Goal: Find specific page/section: Find specific page/section

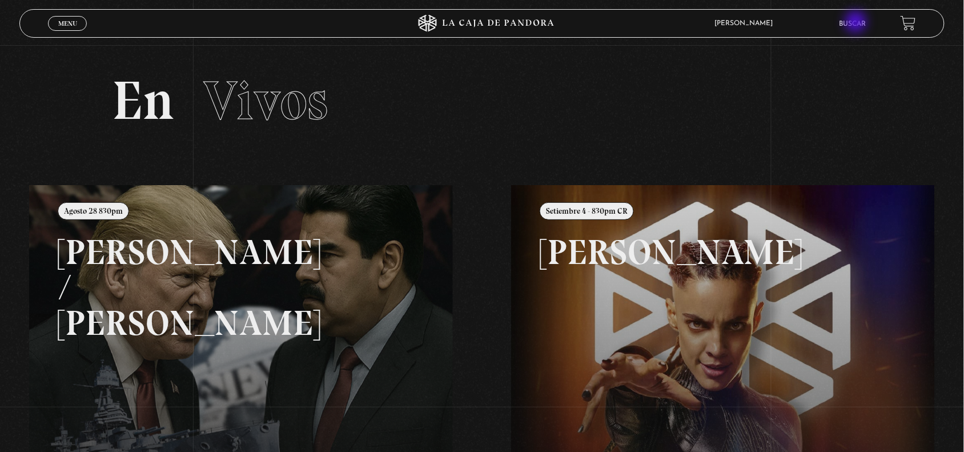
click at [857, 23] on link "Buscar" at bounding box center [852, 24] width 27 height 7
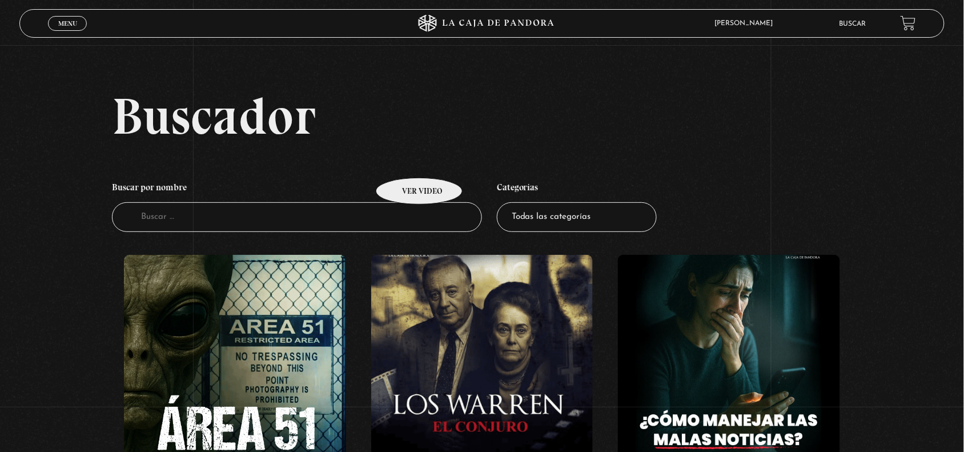
click at [246, 361] on figure at bounding box center [235, 358] width 222 height 206
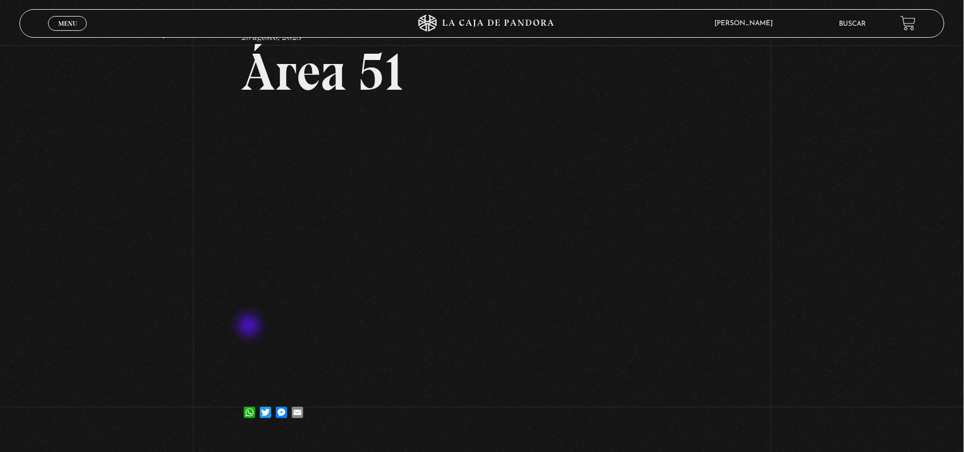
scroll to position [71, 0]
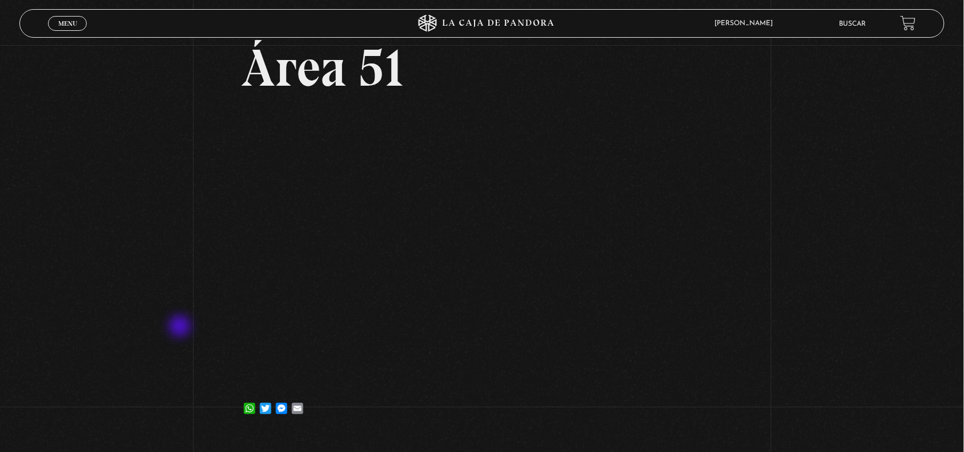
click at [181, 327] on div "Volver 28 agosto, 2025 Área 51 WhatsApp Twitter Messenger Email" at bounding box center [482, 204] width 964 height 461
